Goal: Task Accomplishment & Management: Use online tool/utility

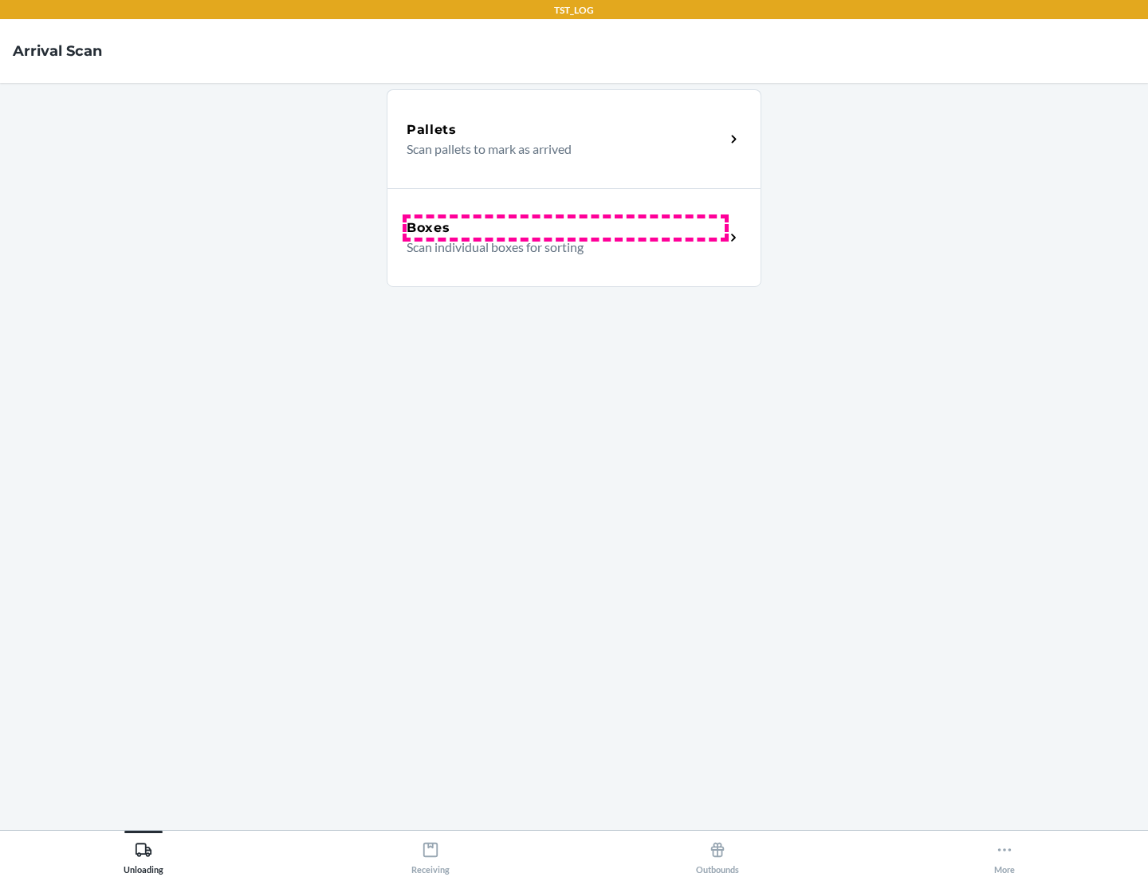
click at [565, 228] on div "Boxes" at bounding box center [565, 227] width 318 height 19
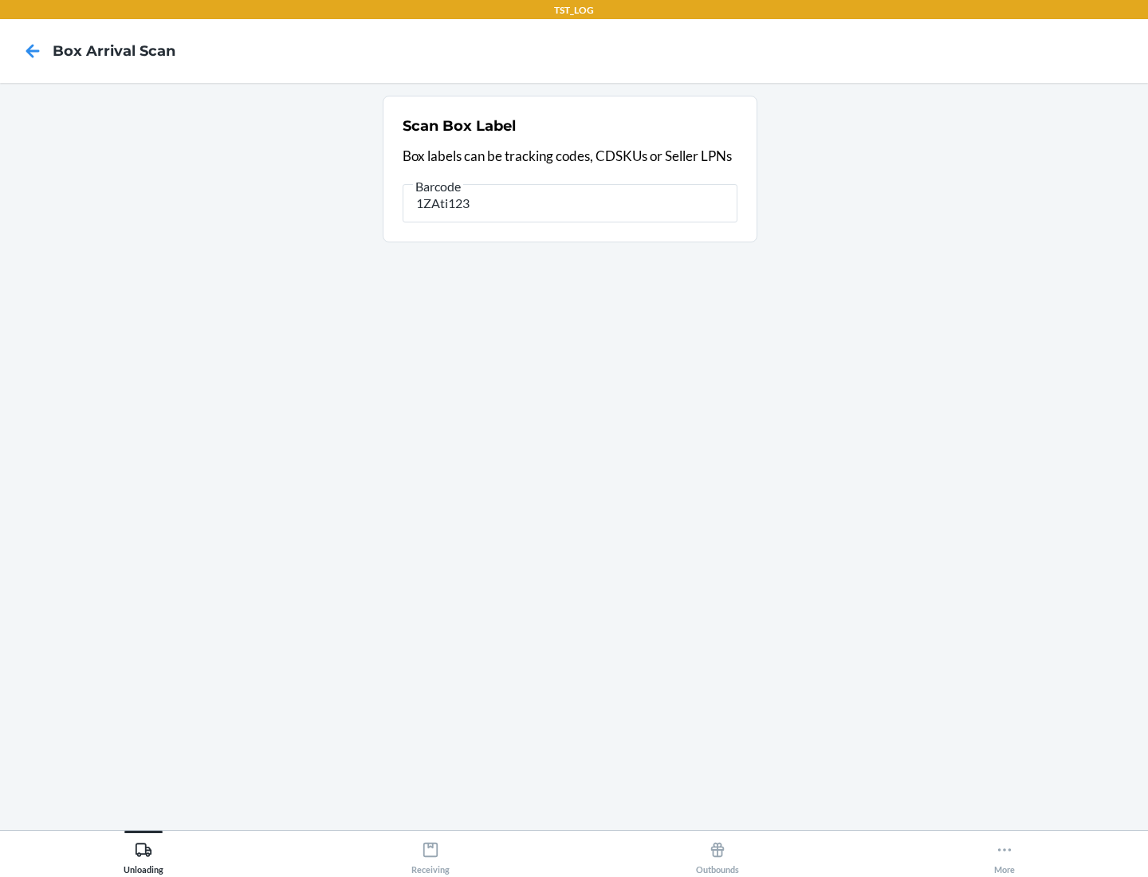
type input "1ZAti123"
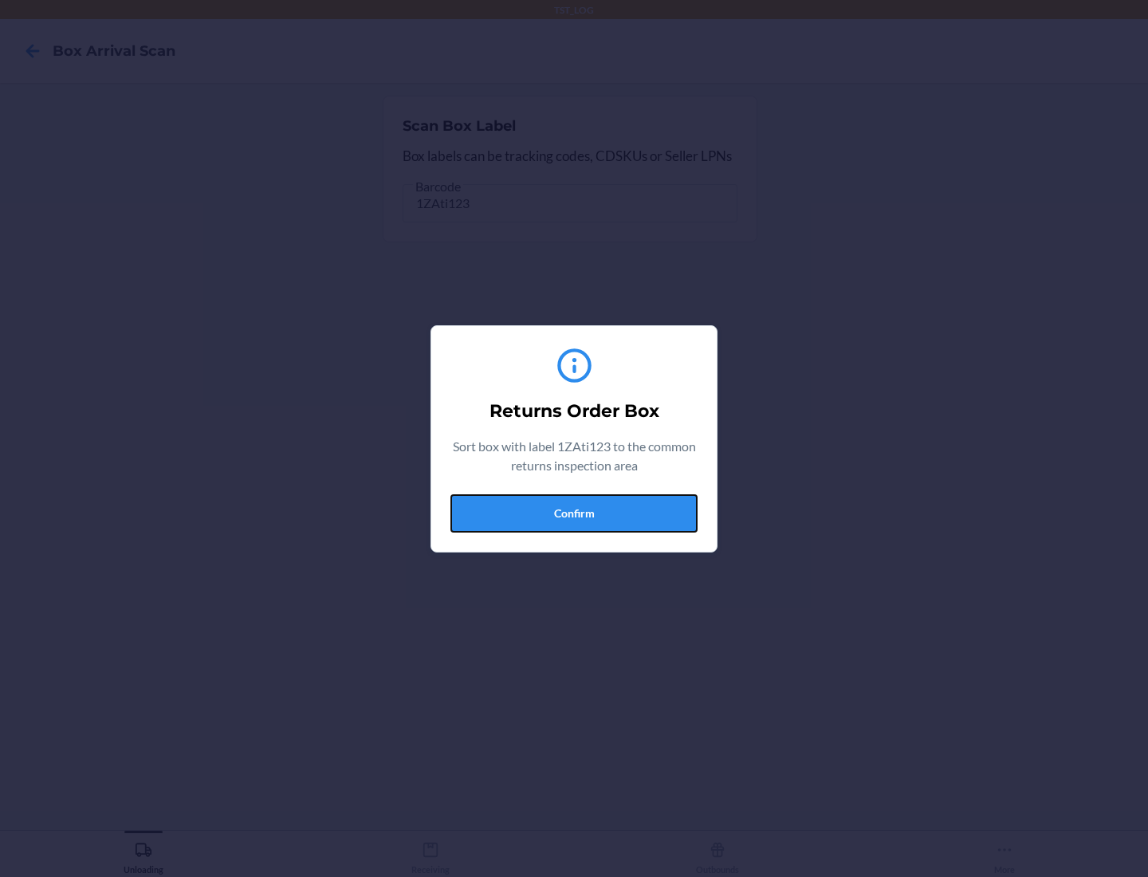
click at [574, 512] on button "Confirm" at bounding box center [573, 513] width 247 height 38
